Goal: Information Seeking & Learning: Learn about a topic

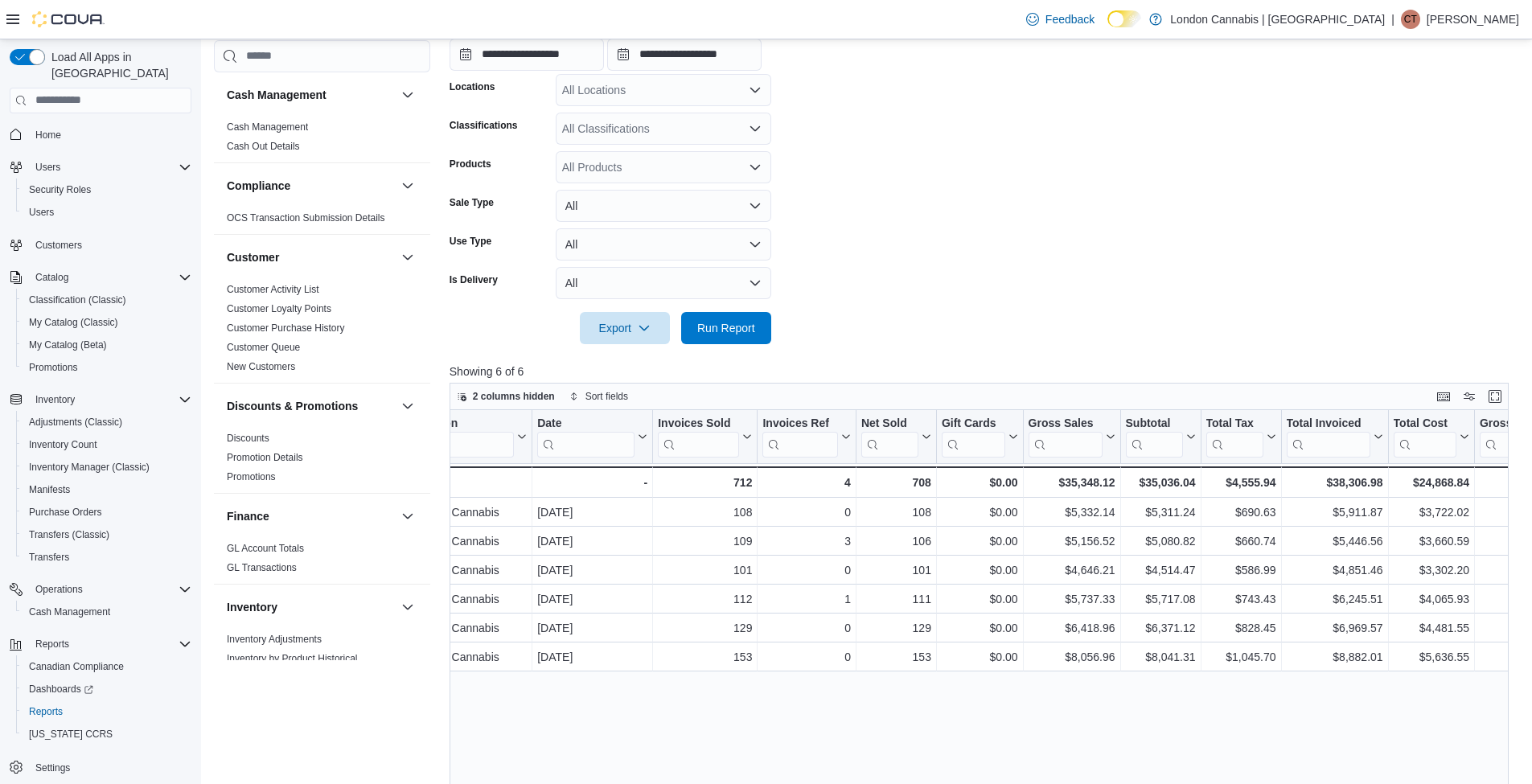
scroll to position [0, 123]
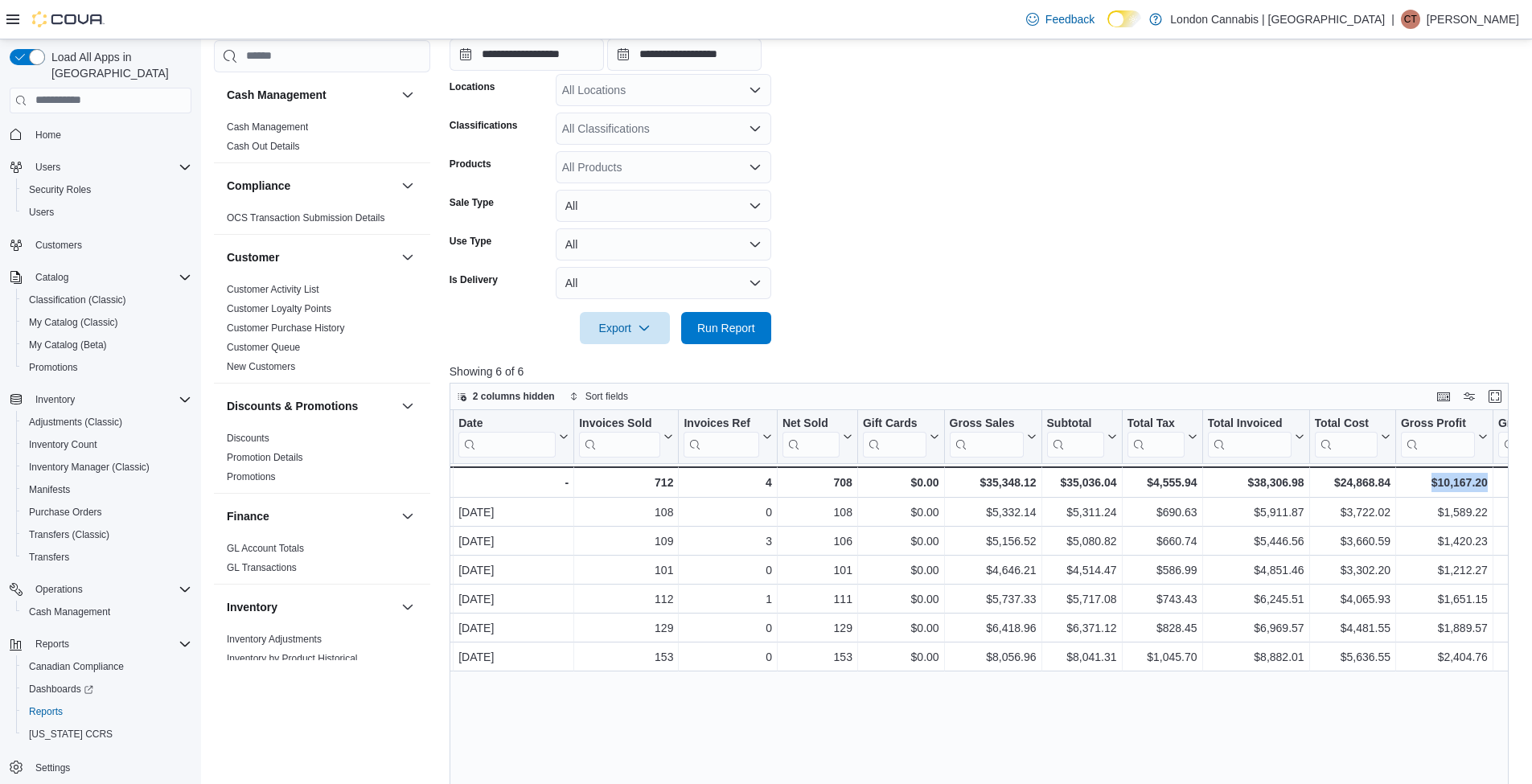
drag, startPoint x: 1452, startPoint y: 681, endPoint x: 1520, endPoint y: 682, distance: 68.0
click at [1520, 682] on div "Reports Feedback Cash Management Cash Management Cash Out Details Compliance OC…" at bounding box center [866, 373] width 1331 height 1297
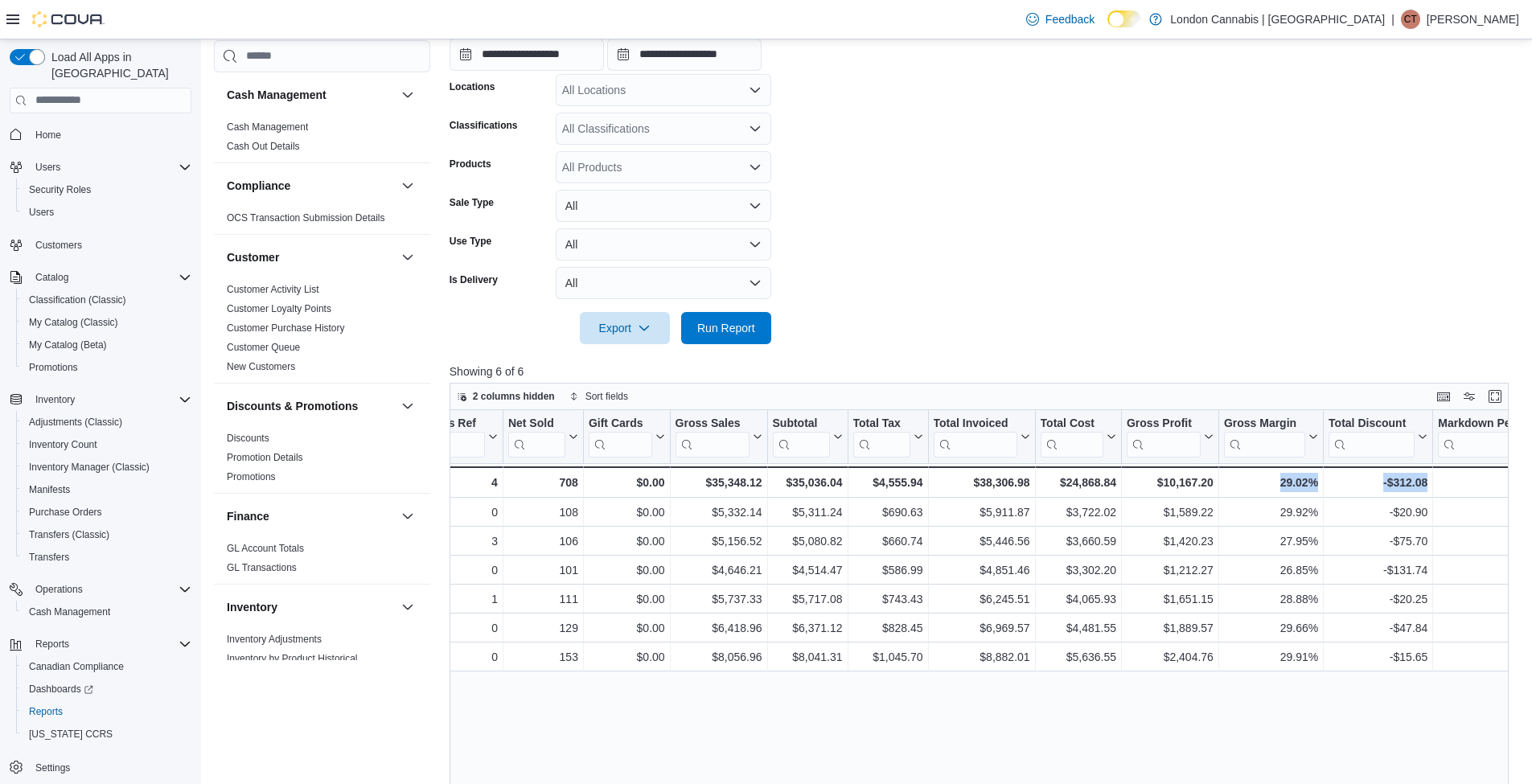
drag, startPoint x: 1452, startPoint y: 694, endPoint x: 1513, endPoint y: 686, distance: 61.5
click at [1513, 686] on div "2 columns hidden Sort fields Location Click to view column header actions Date …" at bounding box center [984, 695] width 1069 height 627
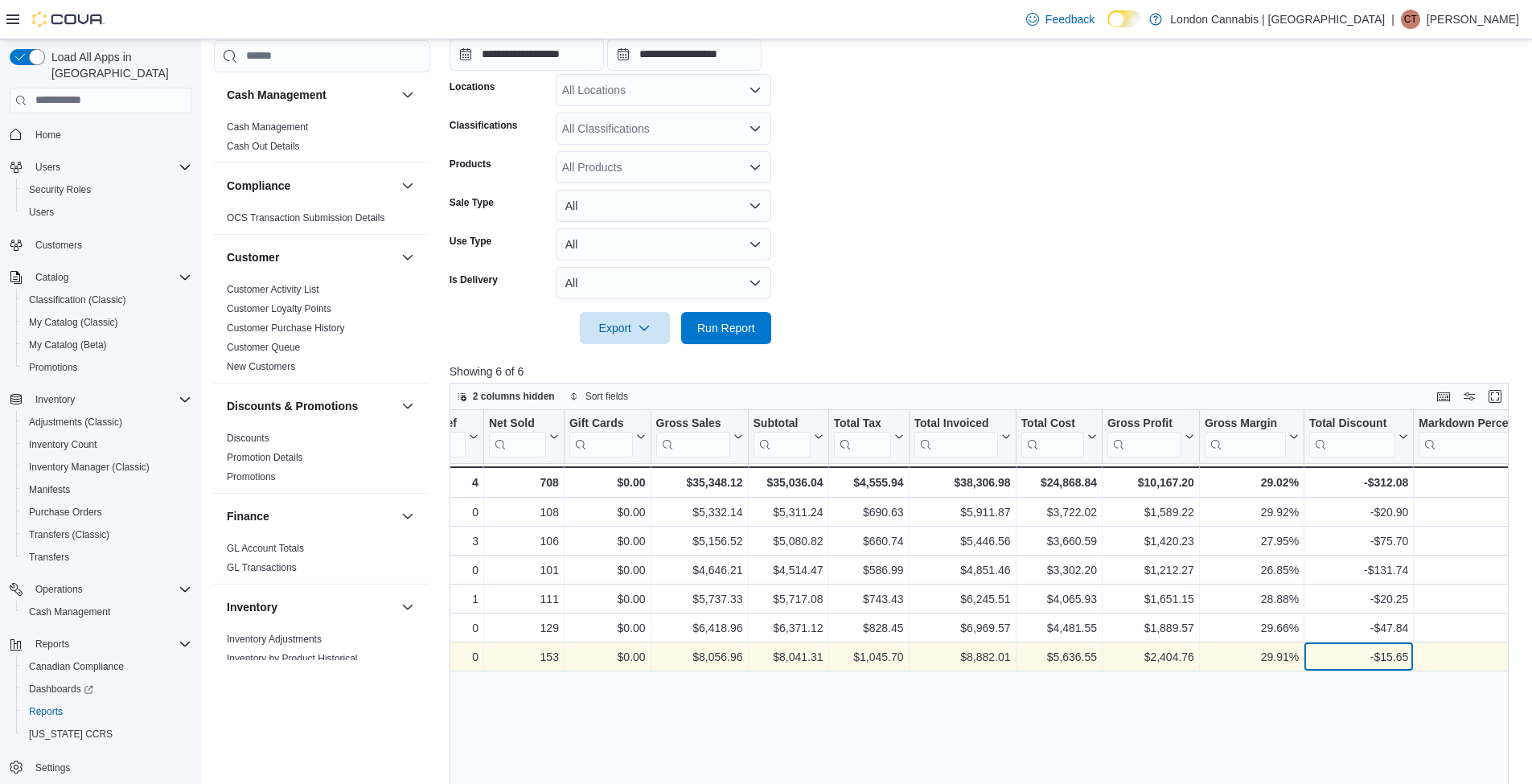
click at [1309, 651] on div "-$15.65" at bounding box center [1358, 657] width 99 height 19
